Goal: Transaction & Acquisition: Purchase product/service

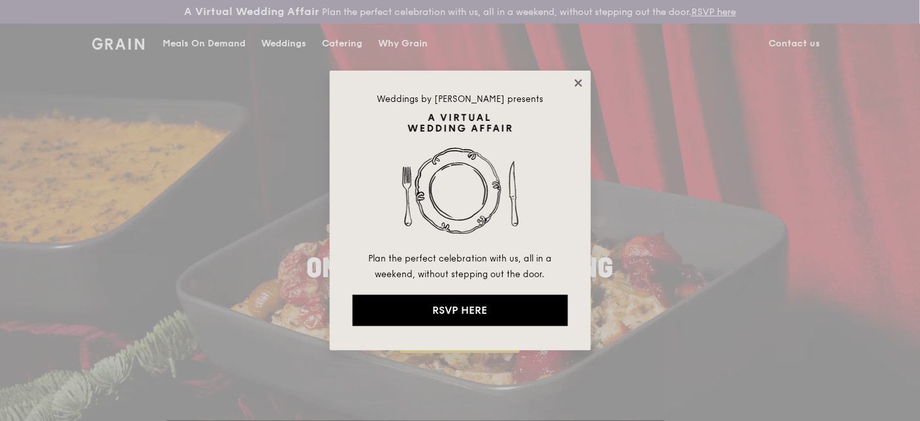
click at [577, 82] on icon at bounding box center [578, 82] width 7 height 7
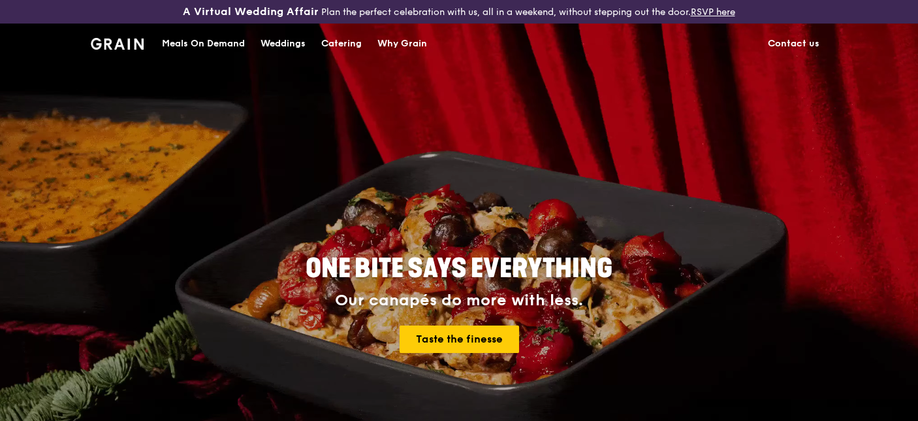
click at [199, 29] on div "Meals On Demand" at bounding box center [203, 43] width 83 height 39
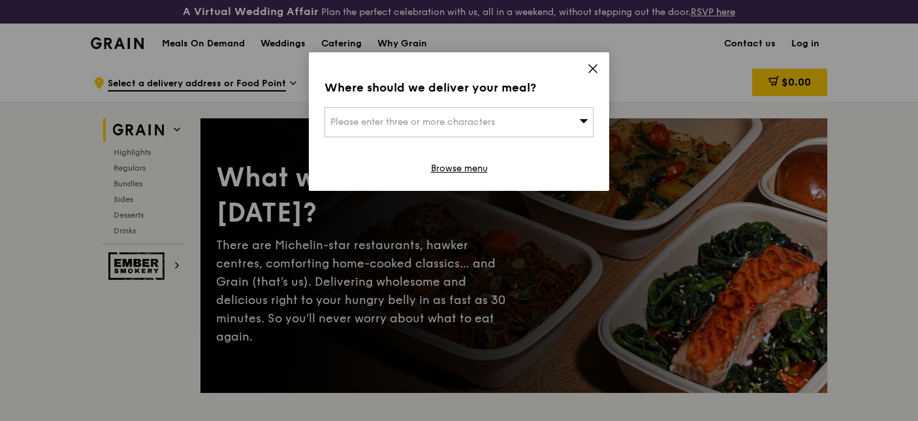
click at [592, 65] on icon at bounding box center [593, 69] width 12 height 12
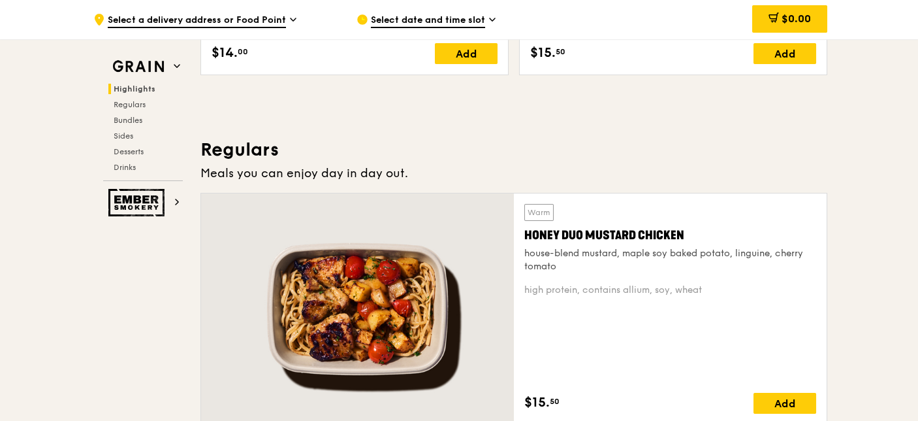
scroll to position [776, 0]
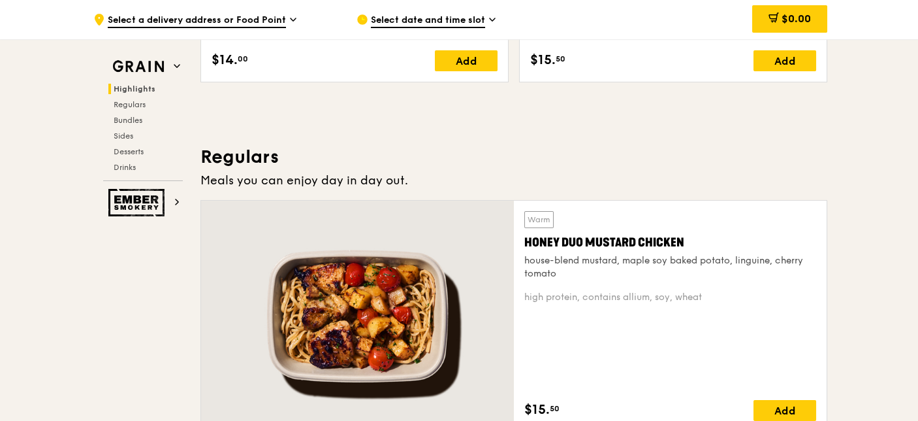
click at [448, 29] on div "Select date and time slot" at bounding box center [478, 19] width 242 height 39
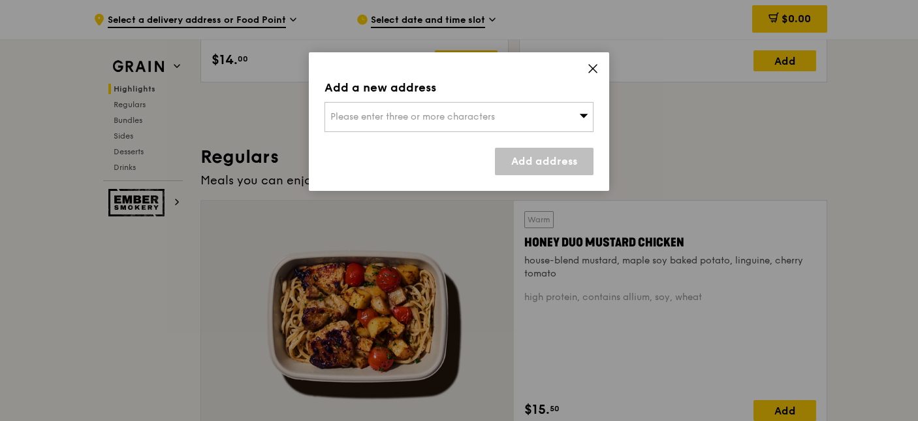
click at [443, 119] on span "Please enter three or more characters" at bounding box center [412, 116] width 165 height 11
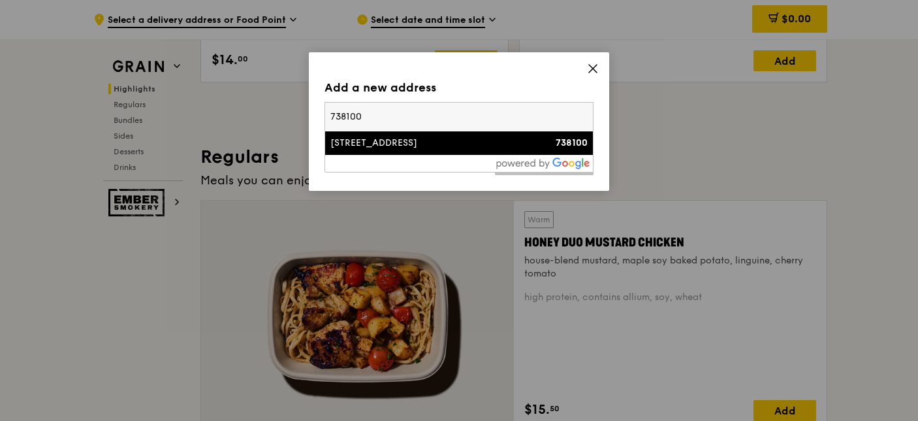
type input "738100"
click at [402, 142] on div "[STREET_ADDRESS]" at bounding box center [426, 142] width 193 height 13
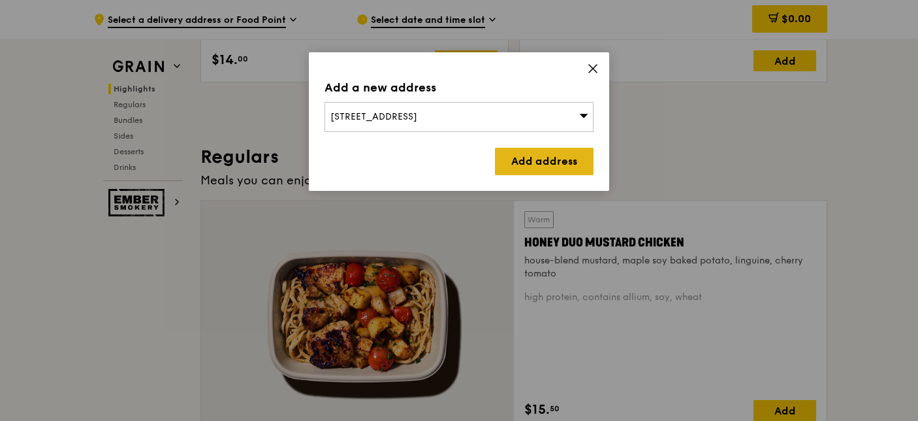
click at [517, 148] on link "Add address" at bounding box center [544, 161] width 99 height 27
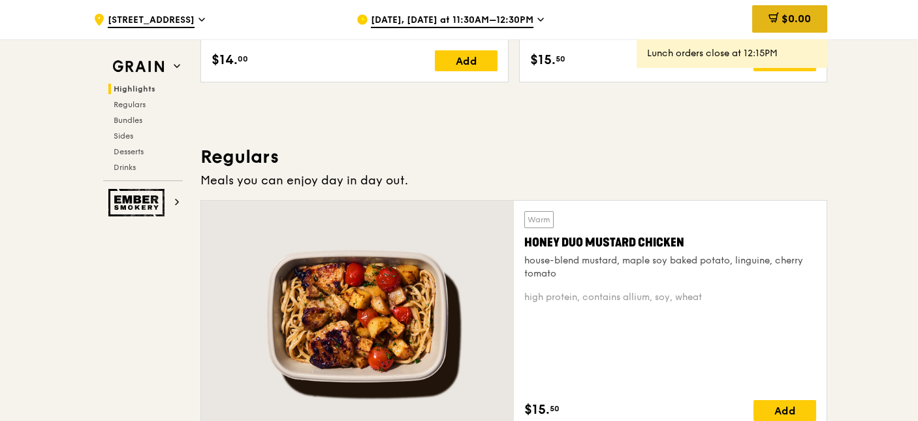
click at [756, 20] on div "$0.00" at bounding box center [789, 18] width 75 height 27
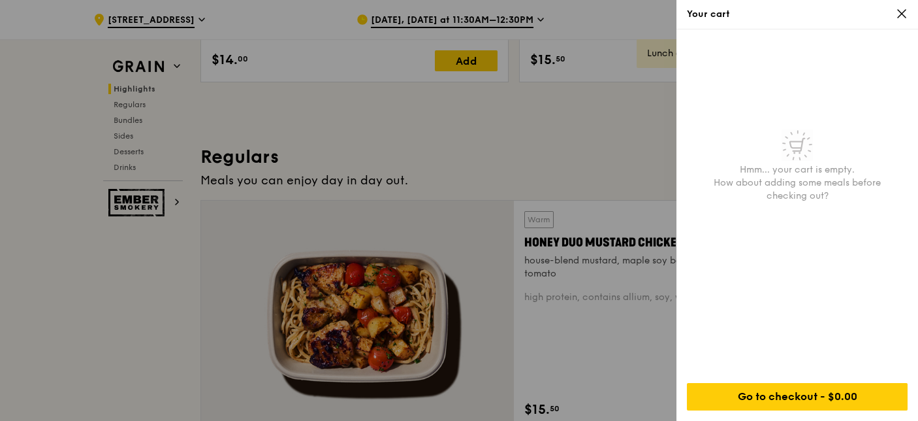
click at [898, 14] on icon at bounding box center [902, 14] width 12 height 12
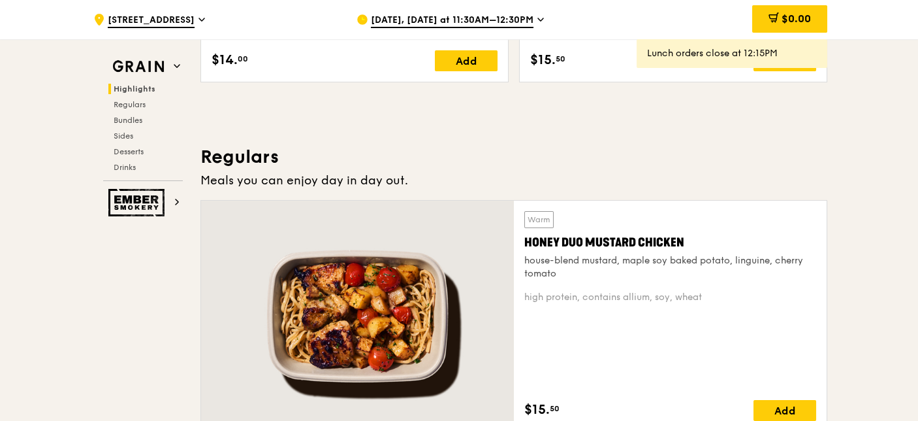
click at [429, 15] on span "[DATE], [DATE] at 11:30AM–12:30PM" at bounding box center [452, 21] width 163 height 14
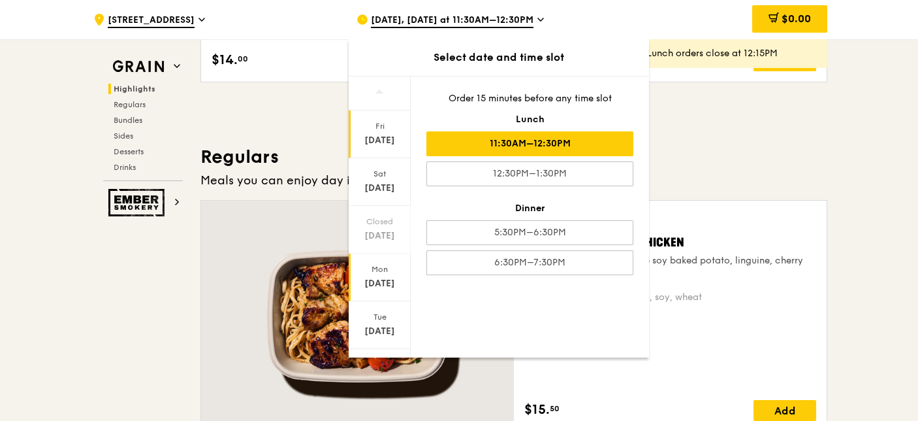
click at [383, 277] on div "[DATE]" at bounding box center [380, 283] width 58 height 13
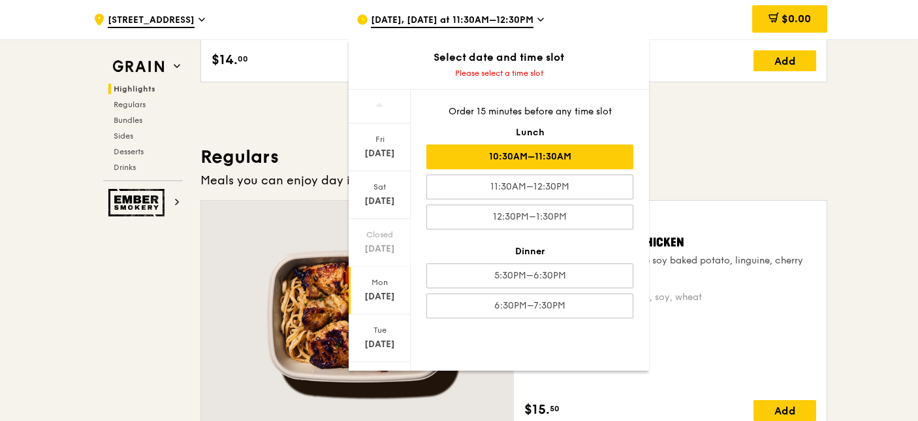
click at [564, 161] on div "10:30AM–11:30AM" at bounding box center [529, 156] width 207 height 25
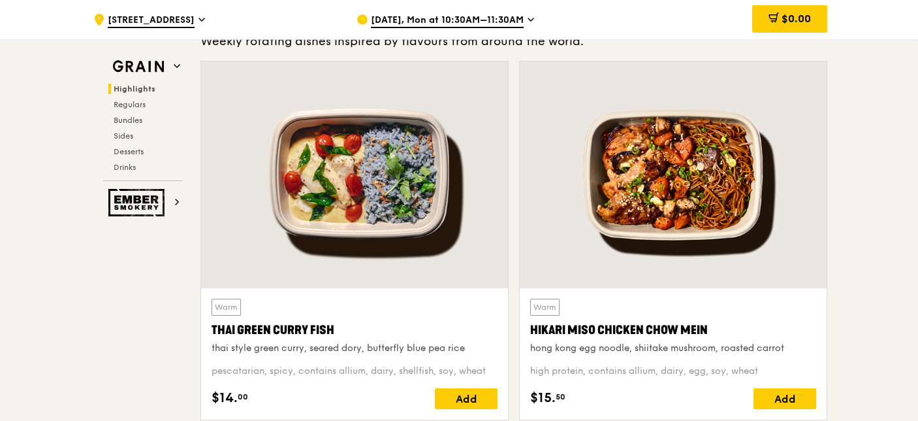
scroll to position [428, 0]
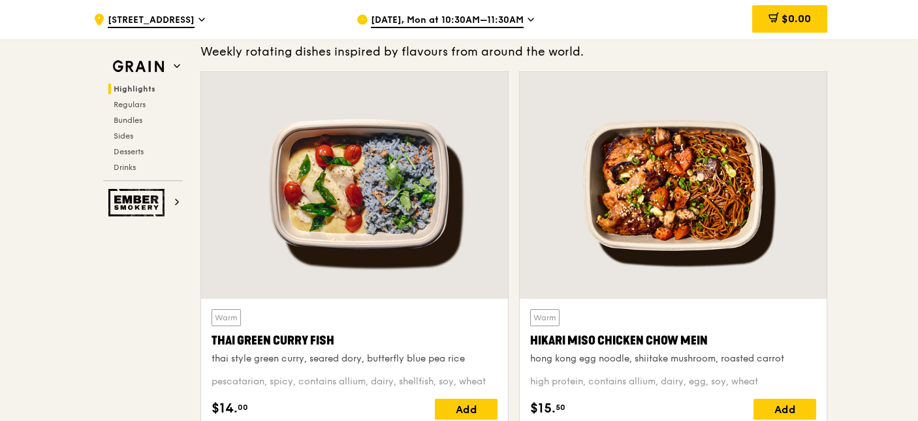
click at [516, 184] on div "Warm Hikari Miso Chicken Chow Mein hong kong egg noodle, shiitake mushroom, roa…" at bounding box center [673, 256] width 319 height 370
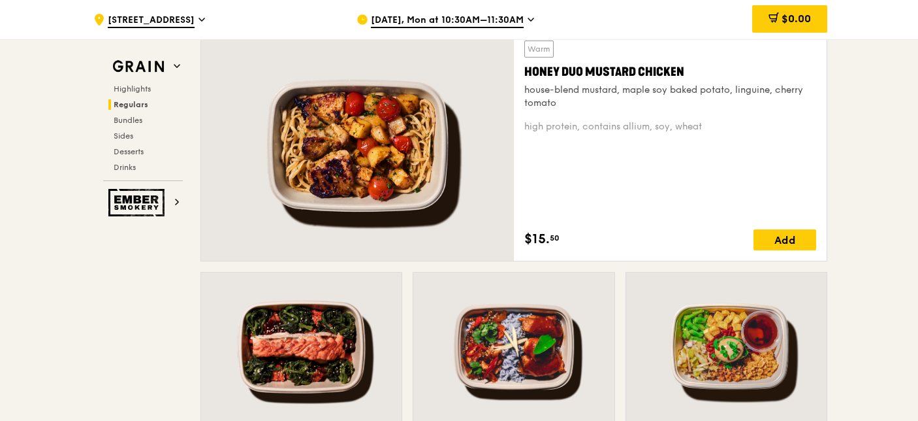
scroll to position [949, 0]
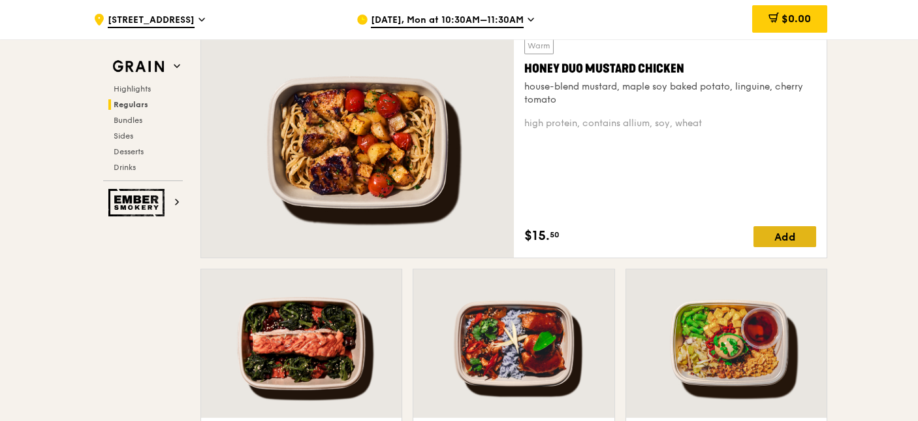
click at [799, 226] on div "Add" at bounding box center [785, 236] width 63 height 21
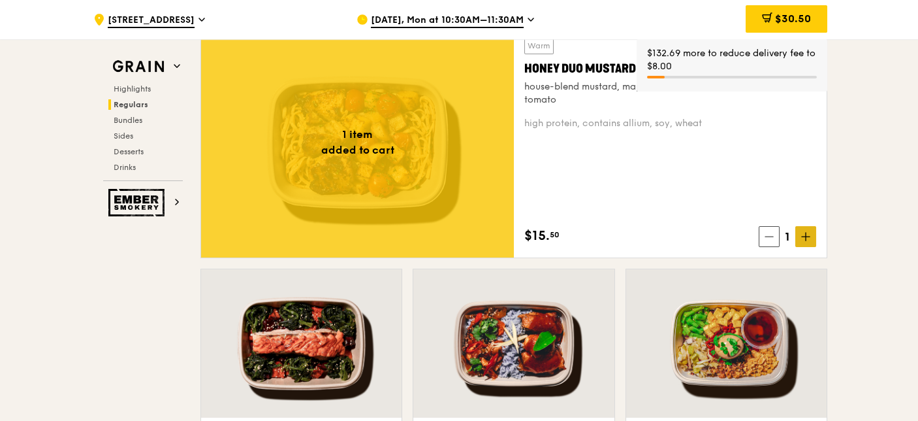
click at [801, 238] on icon at bounding box center [805, 236] width 9 height 9
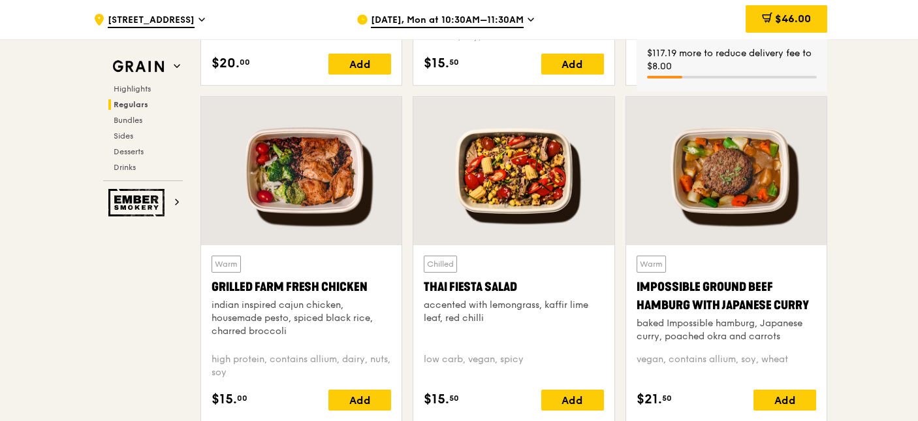
scroll to position [1456, 0]
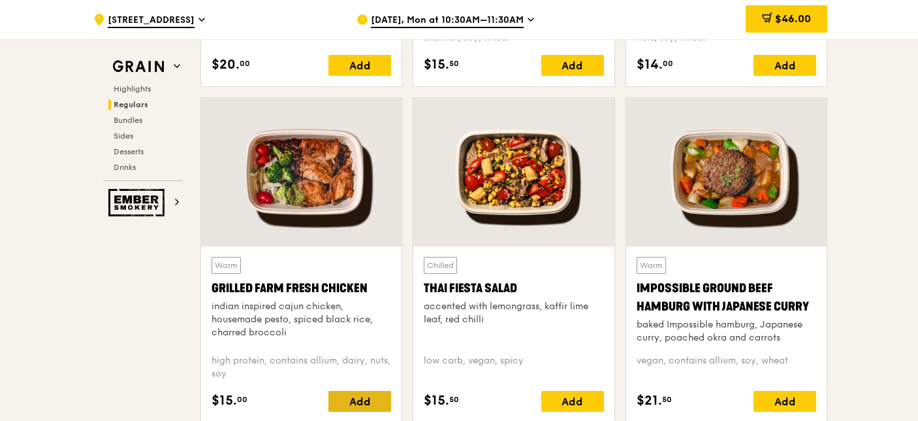
click at [360, 390] on div "Add" at bounding box center [359, 400] width 63 height 21
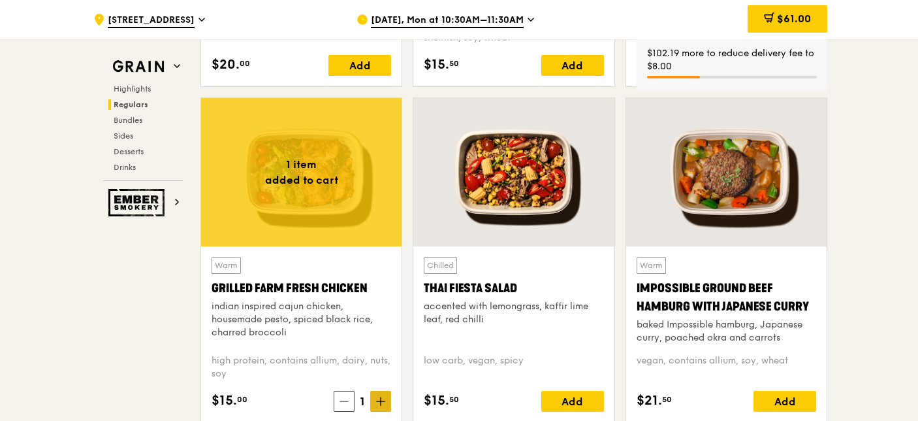
click at [372, 401] on span at bounding box center [380, 400] width 21 height 21
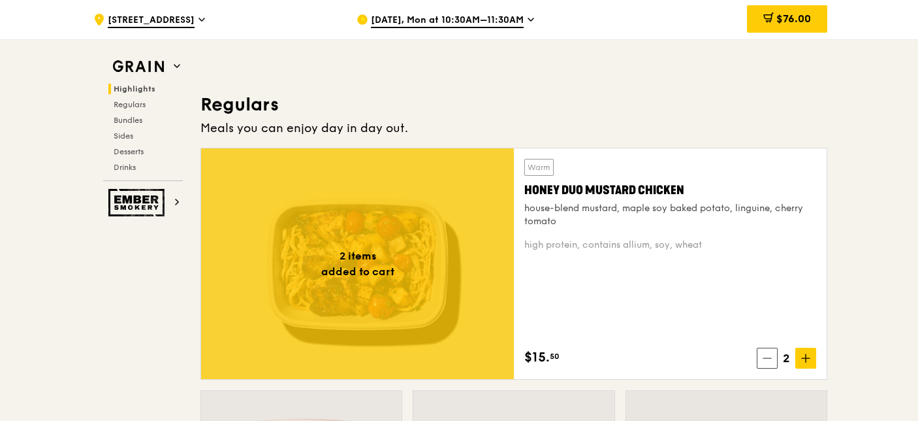
scroll to position [570, 0]
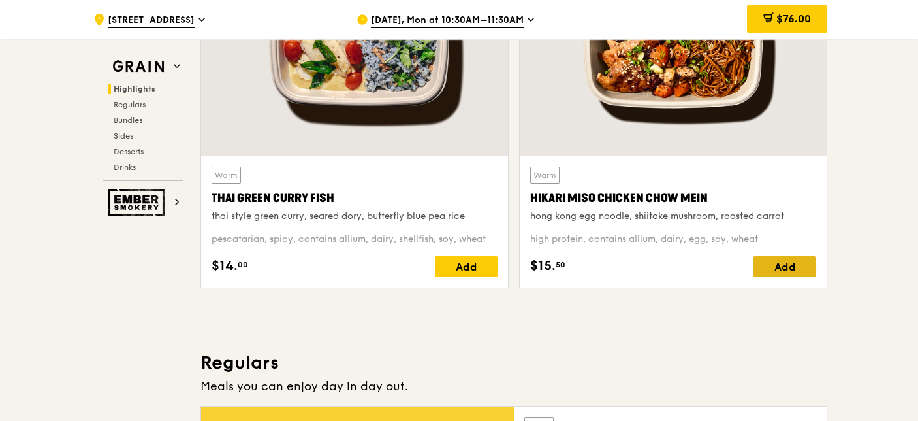
click at [799, 259] on div "Add" at bounding box center [785, 266] width 63 height 21
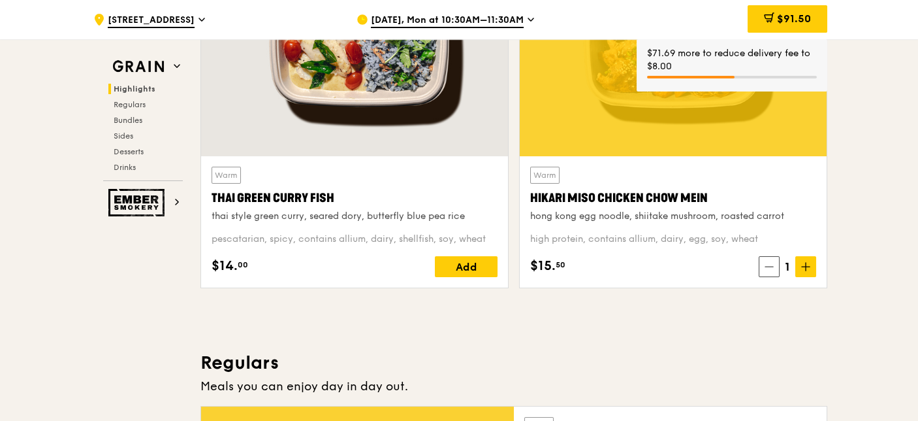
click at [801, 263] on icon at bounding box center [805, 266] width 9 height 9
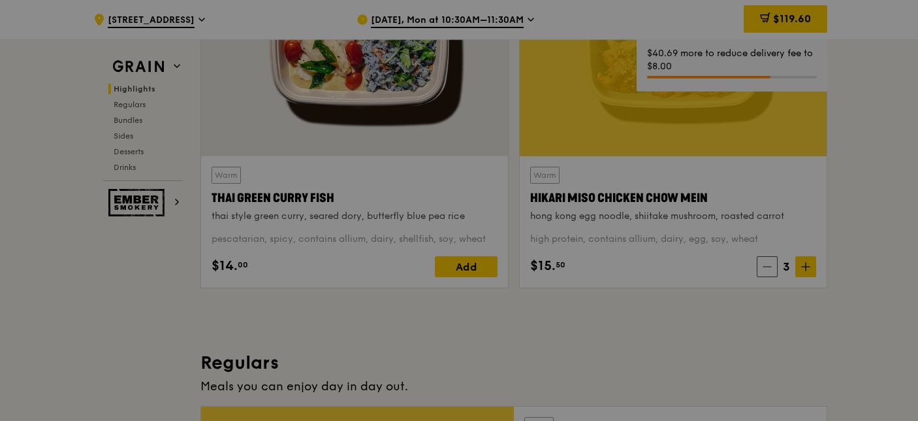
type input "3"
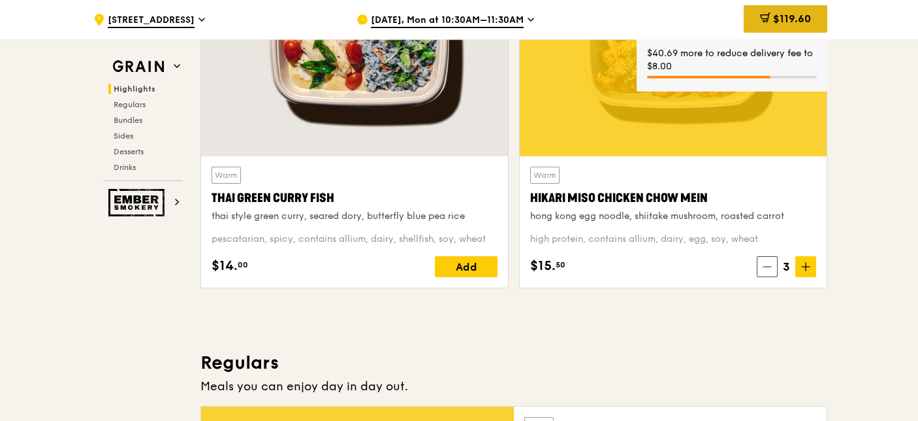
click at [788, 19] on span "$119.60" at bounding box center [792, 18] width 38 height 12
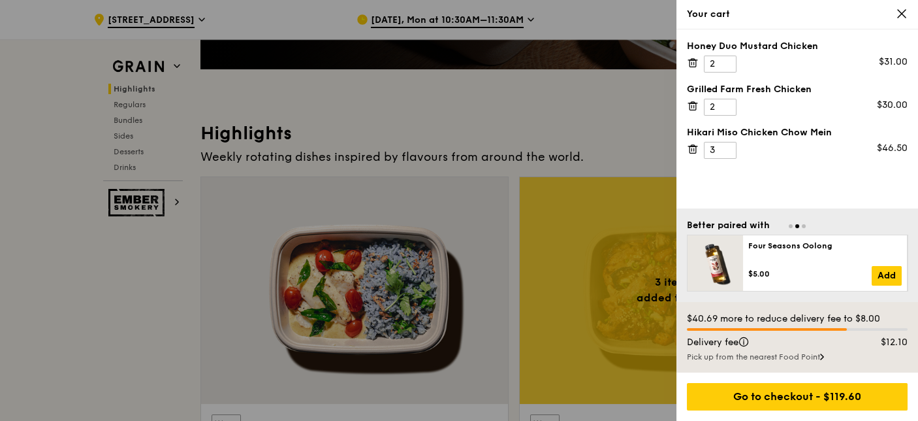
scroll to position [323, 0]
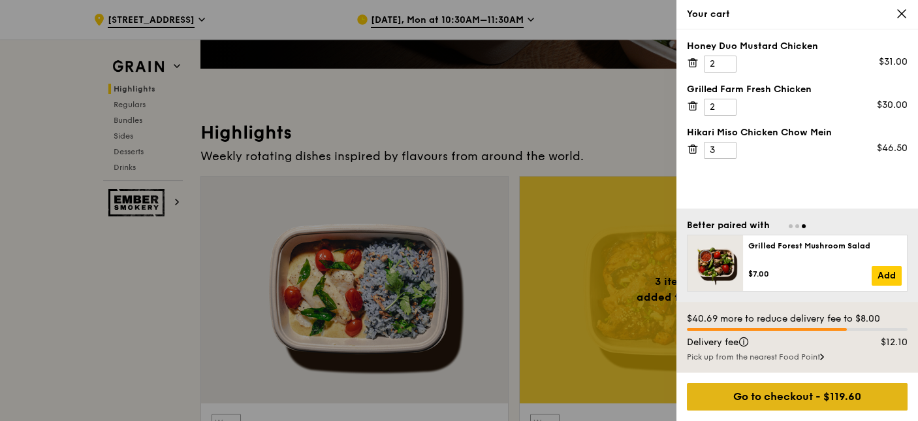
click at [808, 404] on div "Go to checkout - $119.60" at bounding box center [797, 396] width 221 height 27
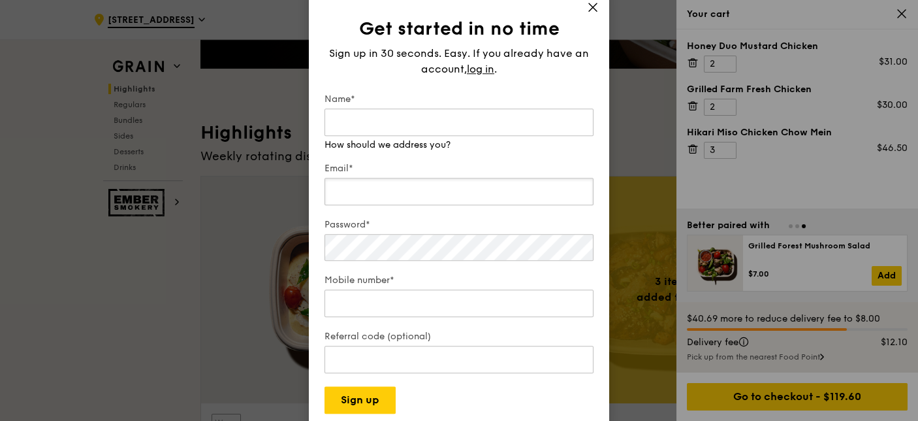
type input "[EMAIL_ADDRESS][DOMAIN_NAME]"
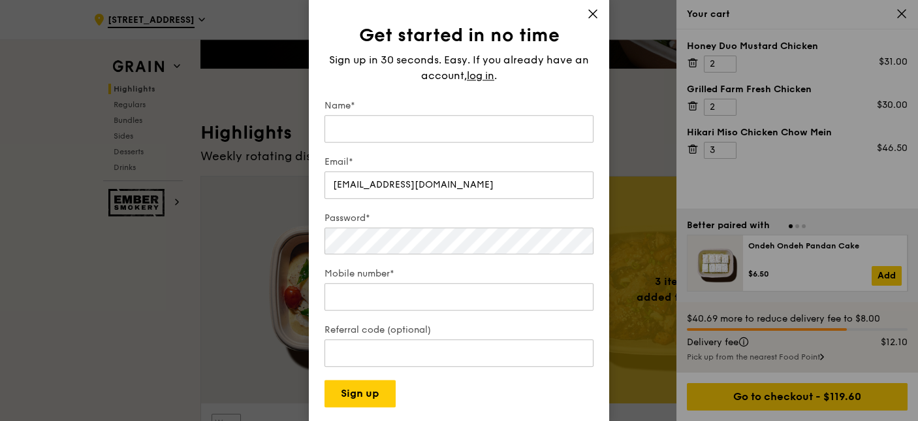
click at [589, 16] on icon at bounding box center [593, 14] width 12 height 12
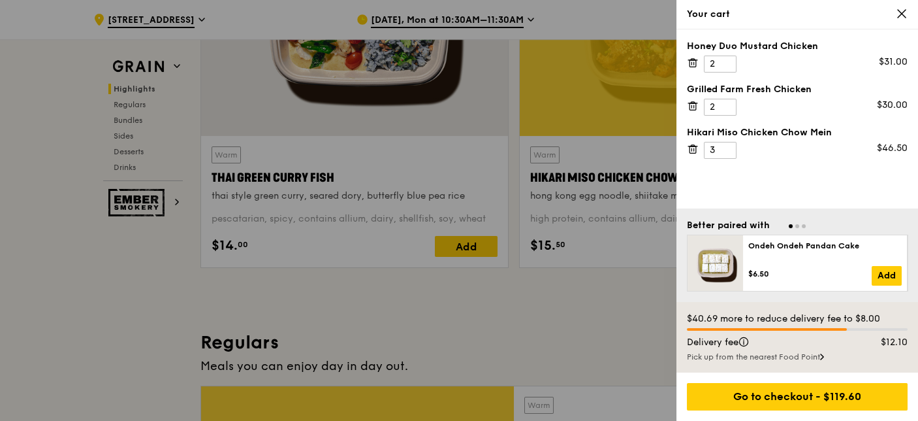
scroll to position [572, 0]
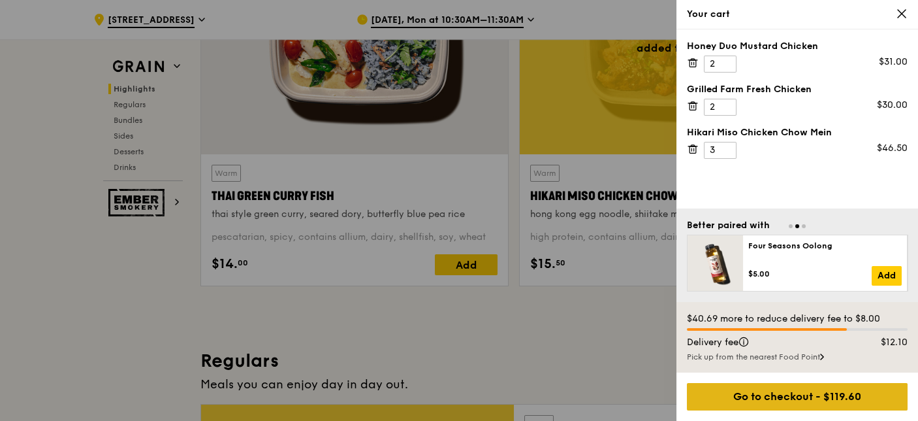
click at [793, 396] on div "Go to checkout - $119.60" at bounding box center [797, 396] width 221 height 27
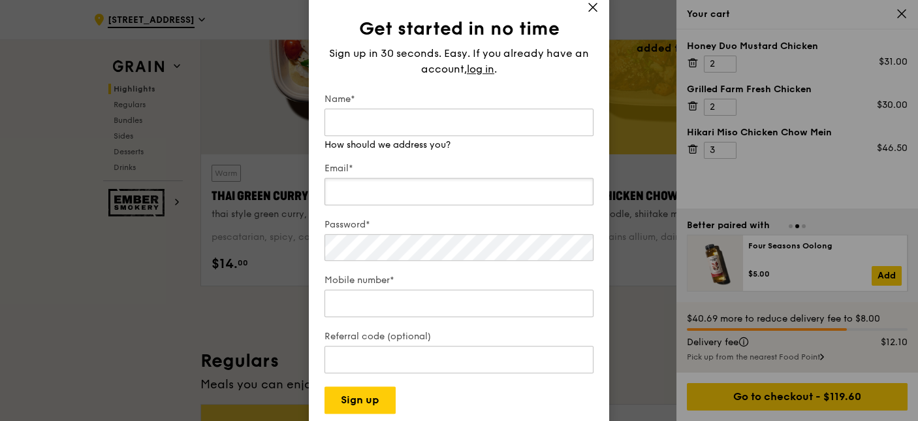
type input "[EMAIL_ADDRESS][DOMAIN_NAME]"
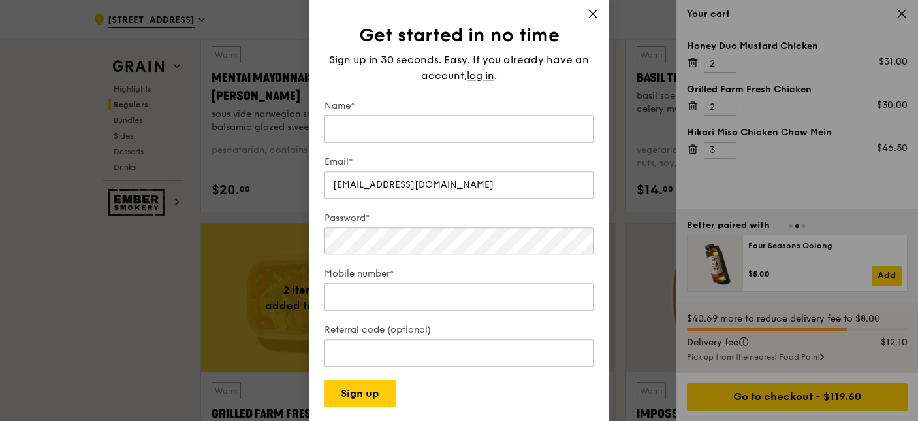
scroll to position [1619, 0]
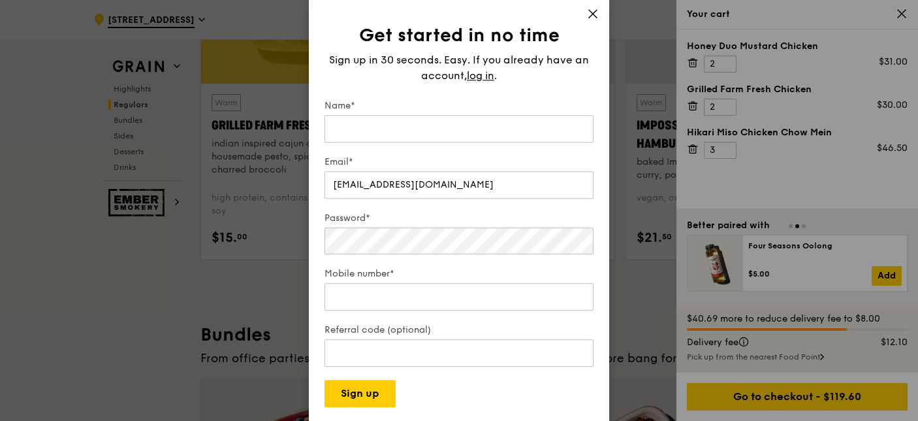
click at [598, 16] on icon at bounding box center [593, 14] width 12 height 12
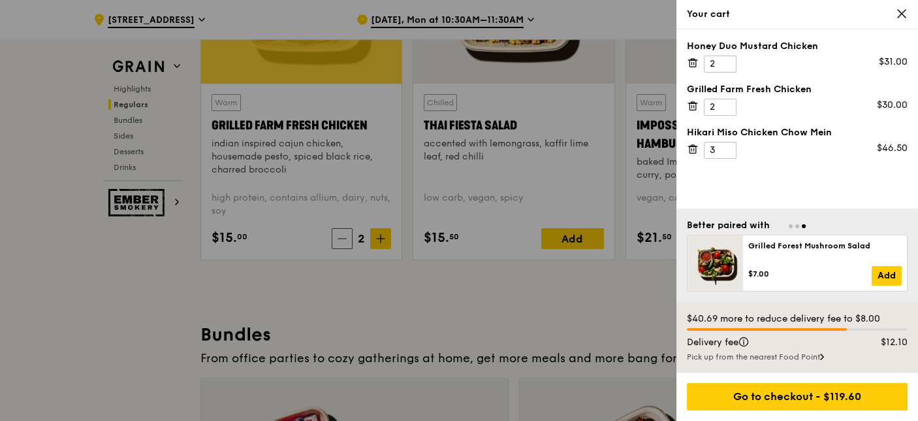
click at [899, 16] on icon at bounding box center [902, 14] width 12 height 12
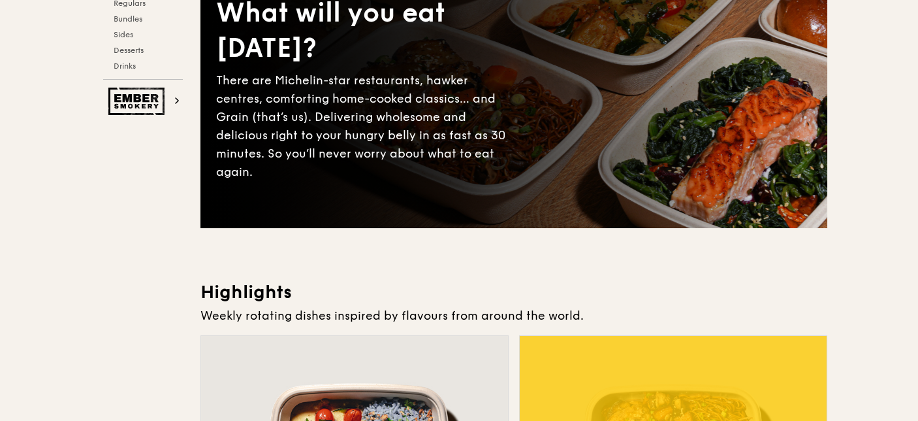
scroll to position [0, 0]
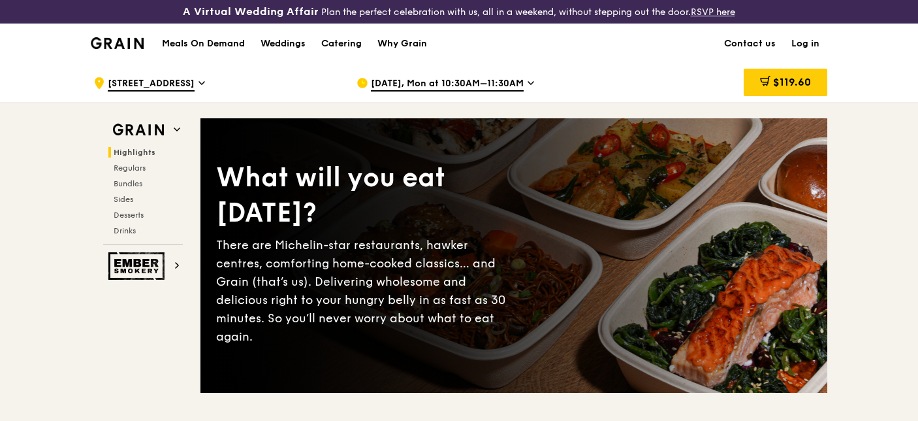
click at [806, 40] on link "Log in" at bounding box center [806, 43] width 44 height 39
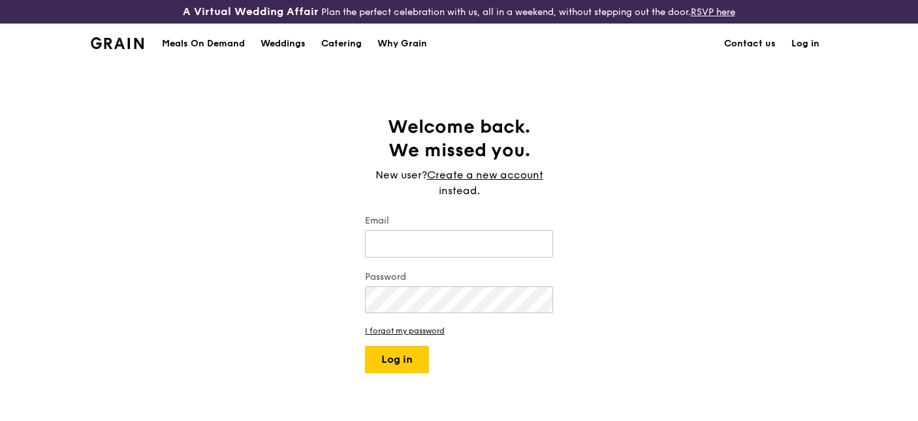
type input "[EMAIL_ADDRESS][DOMAIN_NAME]"
click at [490, 221] on label "Email" at bounding box center [459, 220] width 188 height 13
click at [490, 230] on input "[EMAIL_ADDRESS][DOMAIN_NAME]" at bounding box center [459, 243] width 188 height 27
click at [406, 358] on button "Log in" at bounding box center [397, 358] width 64 height 27
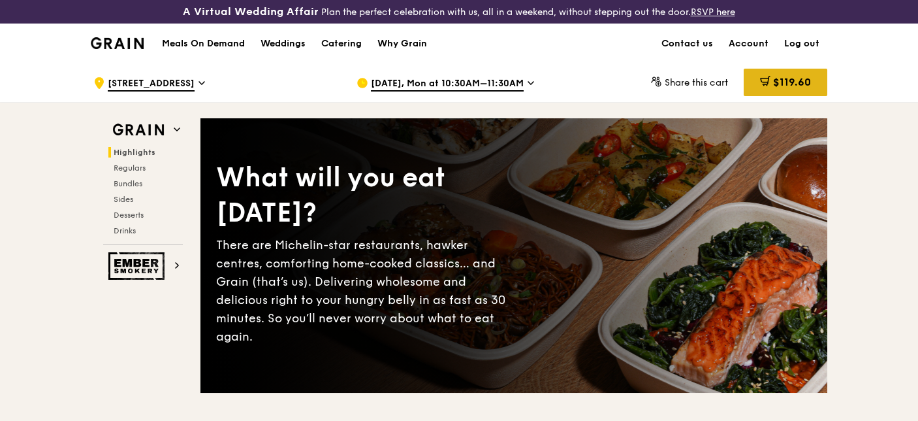
click at [786, 80] on span "$119.60" at bounding box center [792, 82] width 38 height 12
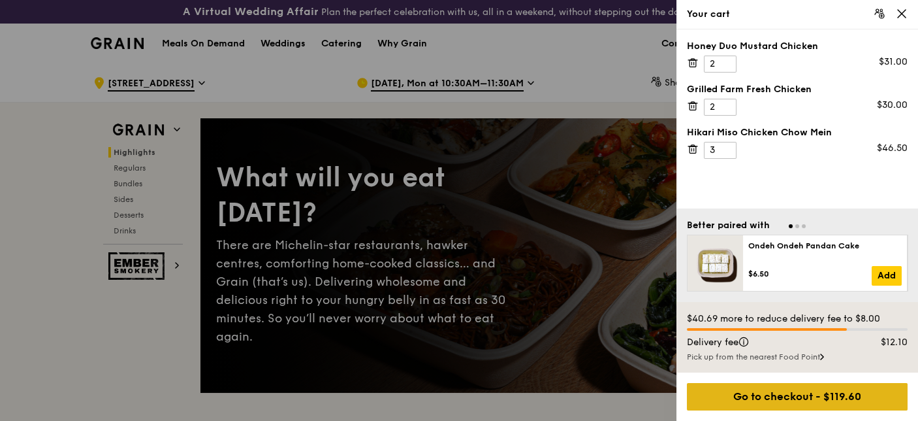
click at [824, 396] on div "Go to checkout - $119.60" at bounding box center [797, 396] width 221 height 27
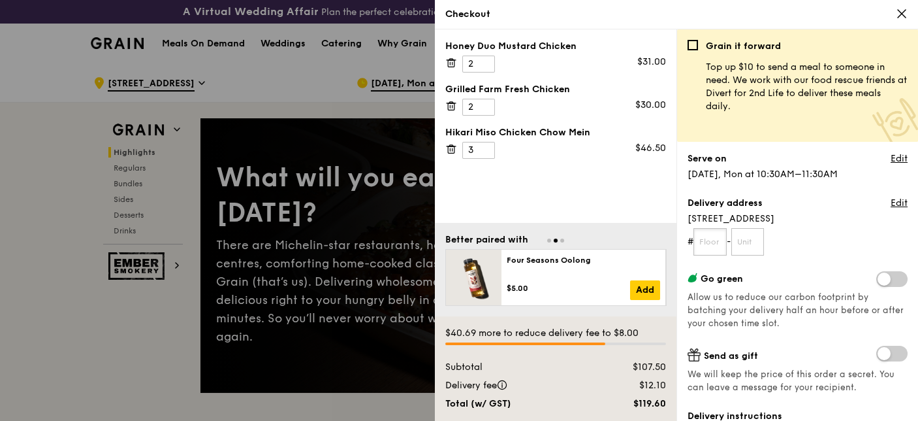
click at [718, 248] on input "text" at bounding box center [709, 241] width 33 height 27
type input "4"
type input "00"
click at [831, 227] on div "Delivery address Edit [STREET_ADDRESS] # 4 - 00" at bounding box center [798, 226] width 220 height 59
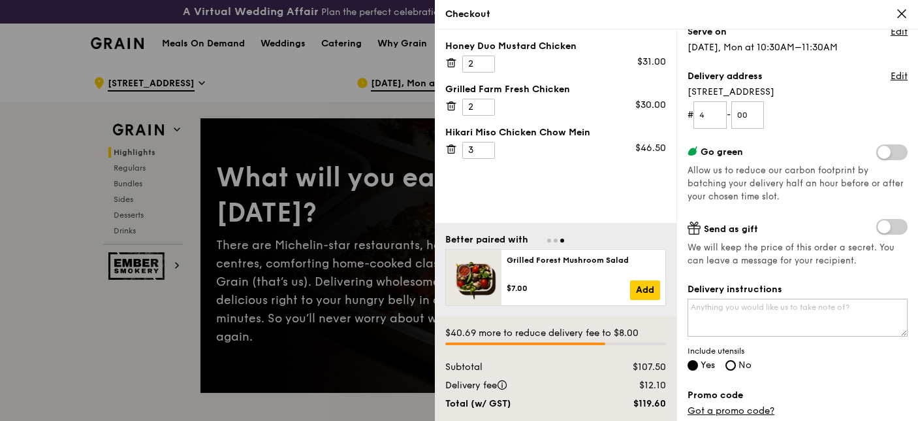
scroll to position [126, 0]
click at [787, 330] on textarea "Delivery instructions" at bounding box center [798, 318] width 220 height 38
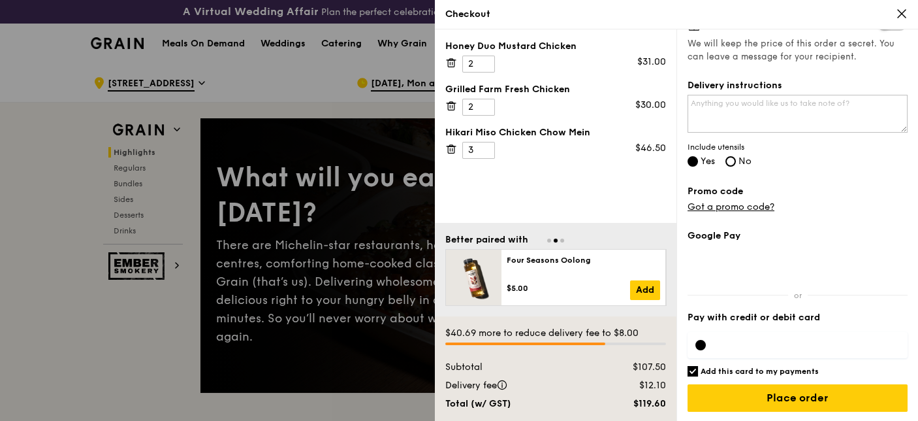
click at [771, 336] on div at bounding box center [798, 345] width 220 height 26
click at [691, 377] on div "Google Pay Pay with credit or debit card Add this card to my payments $40.69 mo…" at bounding box center [798, 325] width 220 height 193
click at [693, 367] on input "Add this card to my payments" at bounding box center [693, 371] width 10 height 10
checkbox input "false"
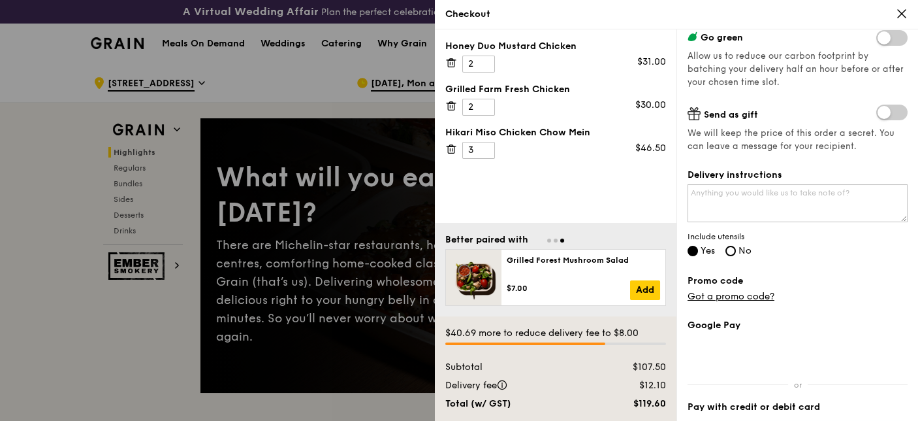
scroll to position [276, 0]
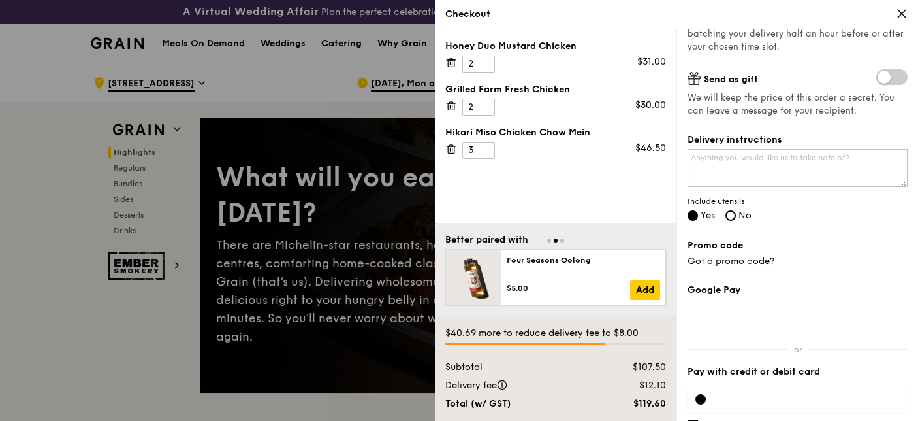
click at [762, 11] on div "Checkout" at bounding box center [676, 14] width 462 height 13
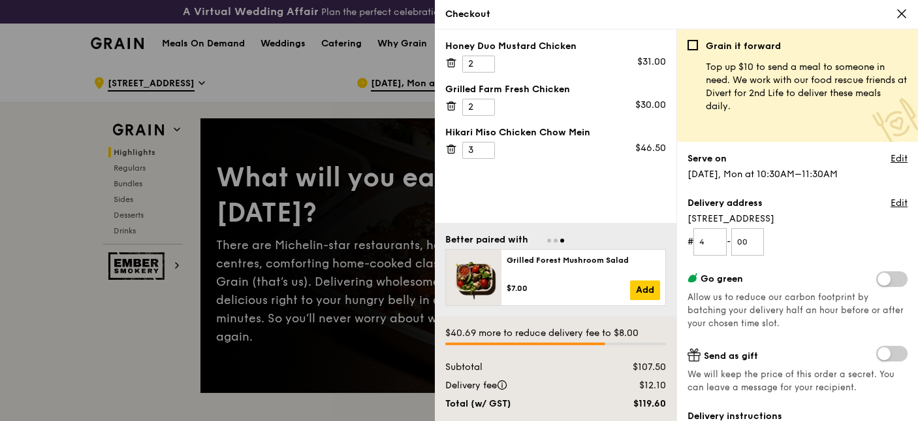
scroll to position [330, 0]
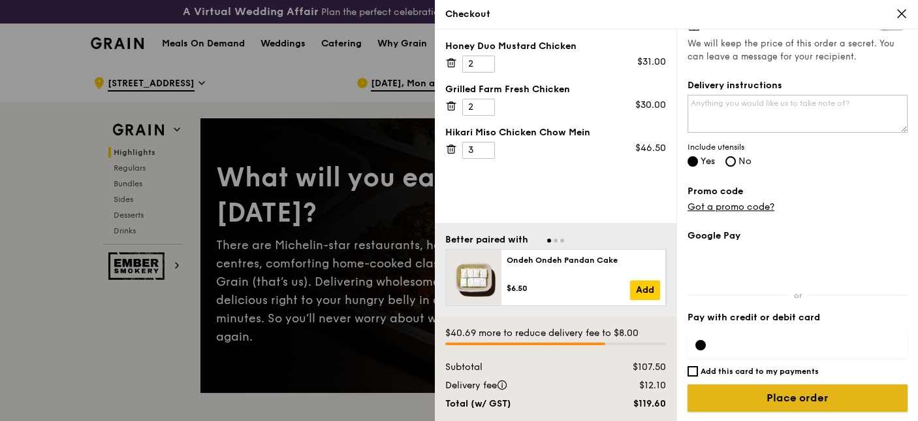
click at [806, 407] on input "Place order" at bounding box center [798, 397] width 220 height 27
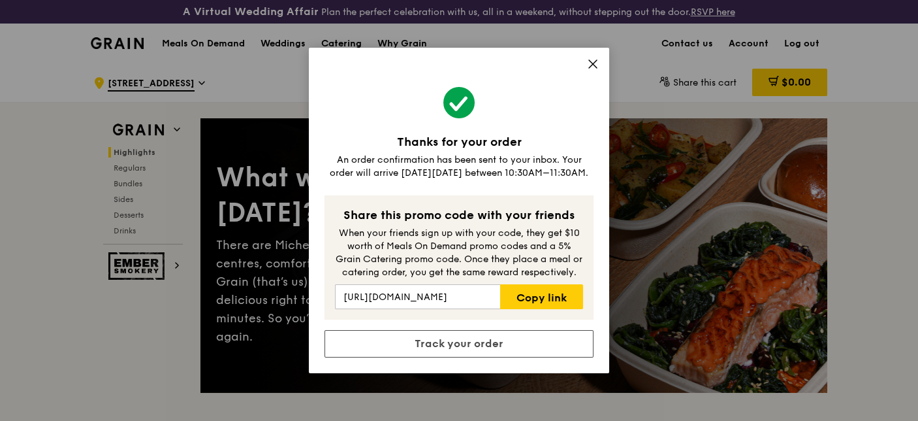
click at [592, 62] on icon at bounding box center [593, 64] width 12 height 12
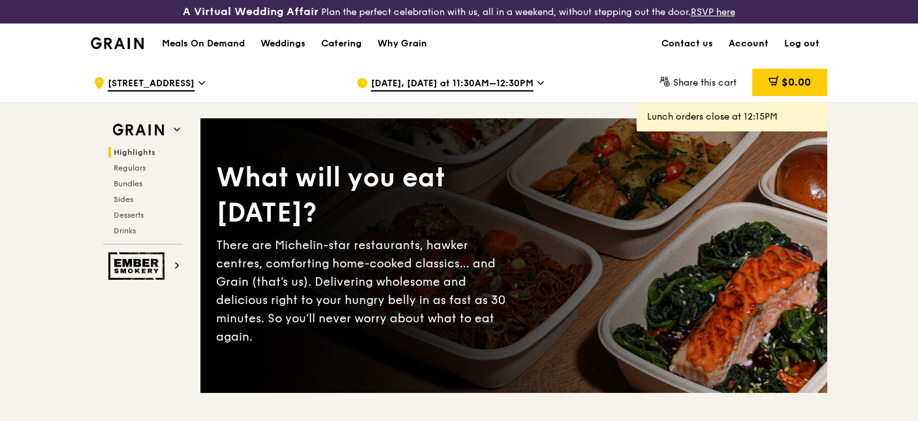
click at [733, 52] on link "Account" at bounding box center [749, 43] width 56 height 39
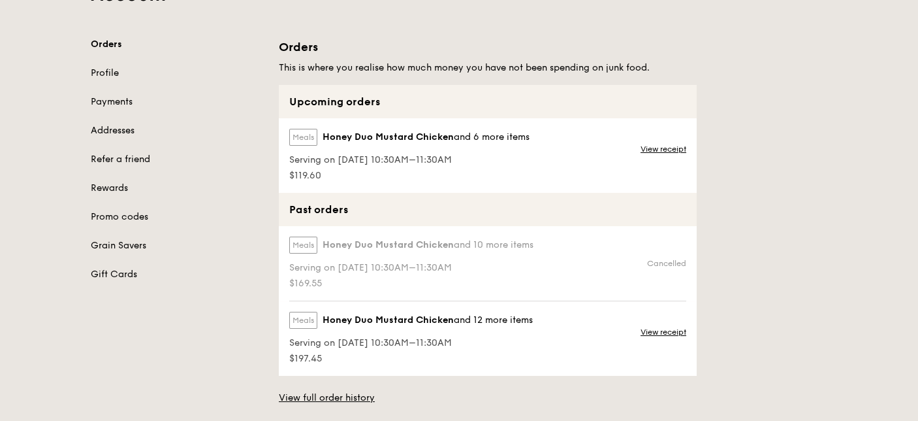
scroll to position [163, 0]
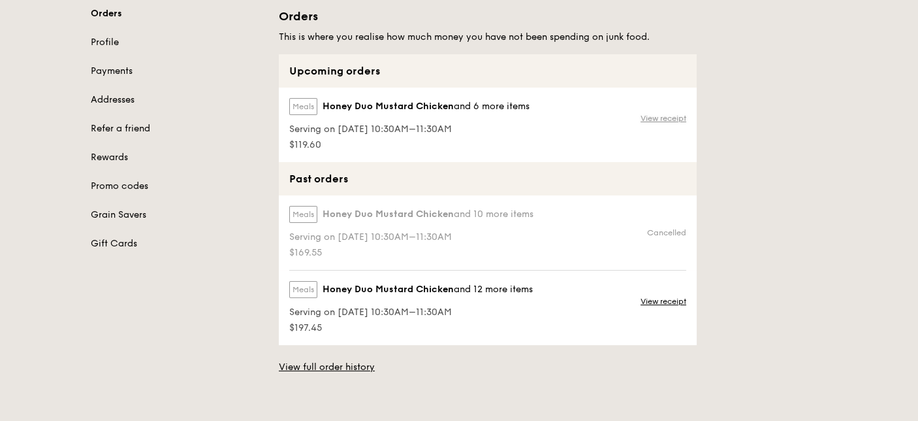
click at [676, 118] on link "View receipt" at bounding box center [664, 118] width 46 height 10
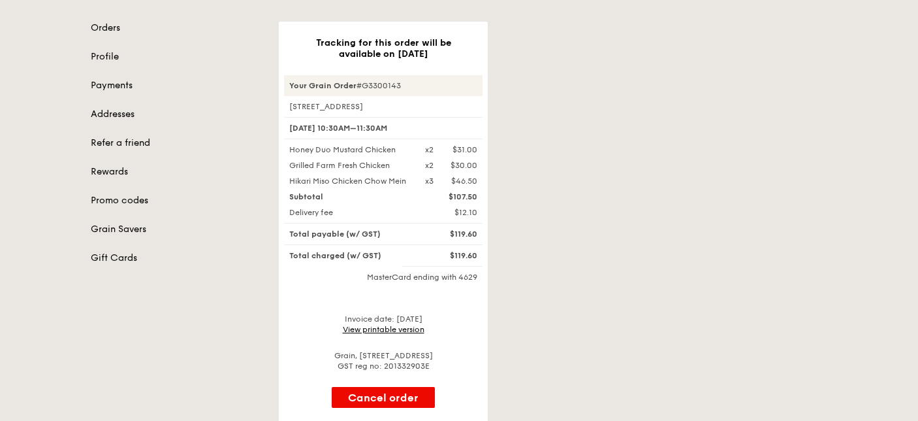
scroll to position [151, 0]
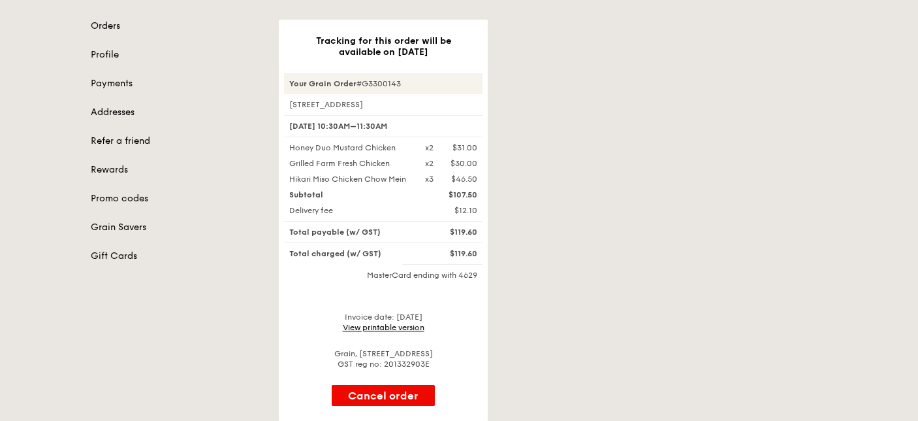
click at [387, 327] on link "View printable version" at bounding box center [384, 327] width 82 height 9
